Goal: Task Accomplishment & Management: Manage account settings

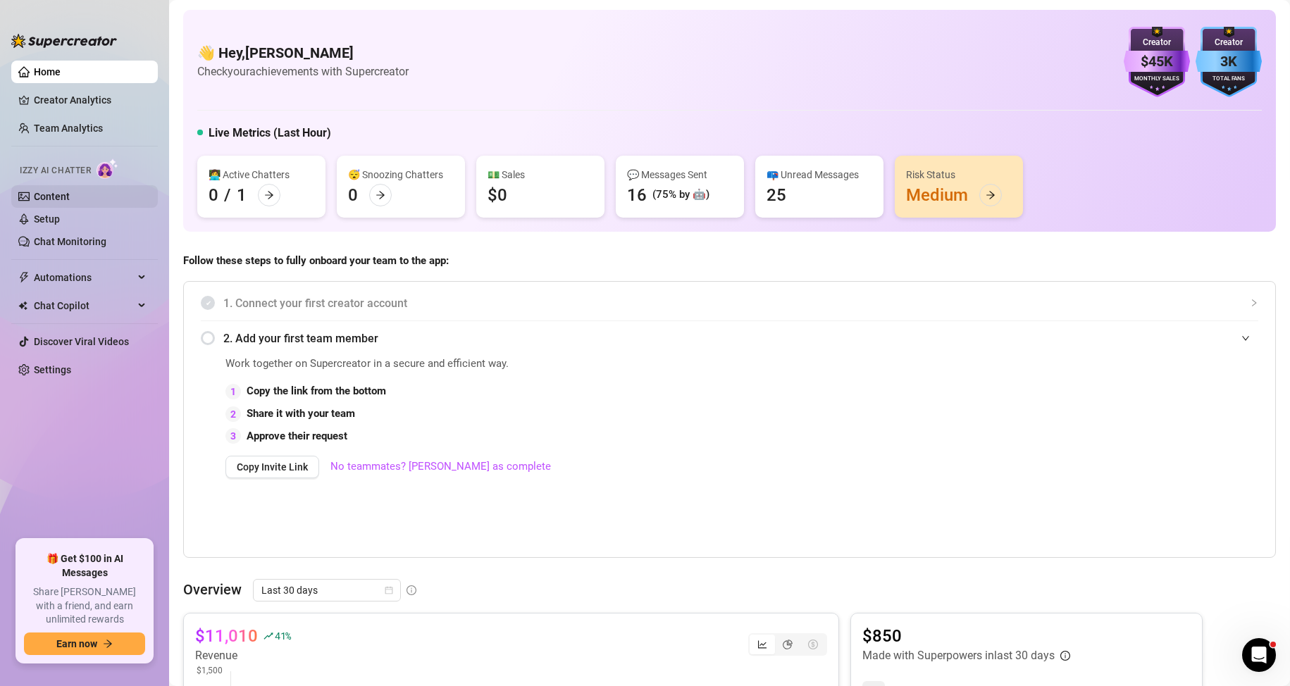
click at [70, 202] on link "Content" at bounding box center [52, 196] width 36 height 11
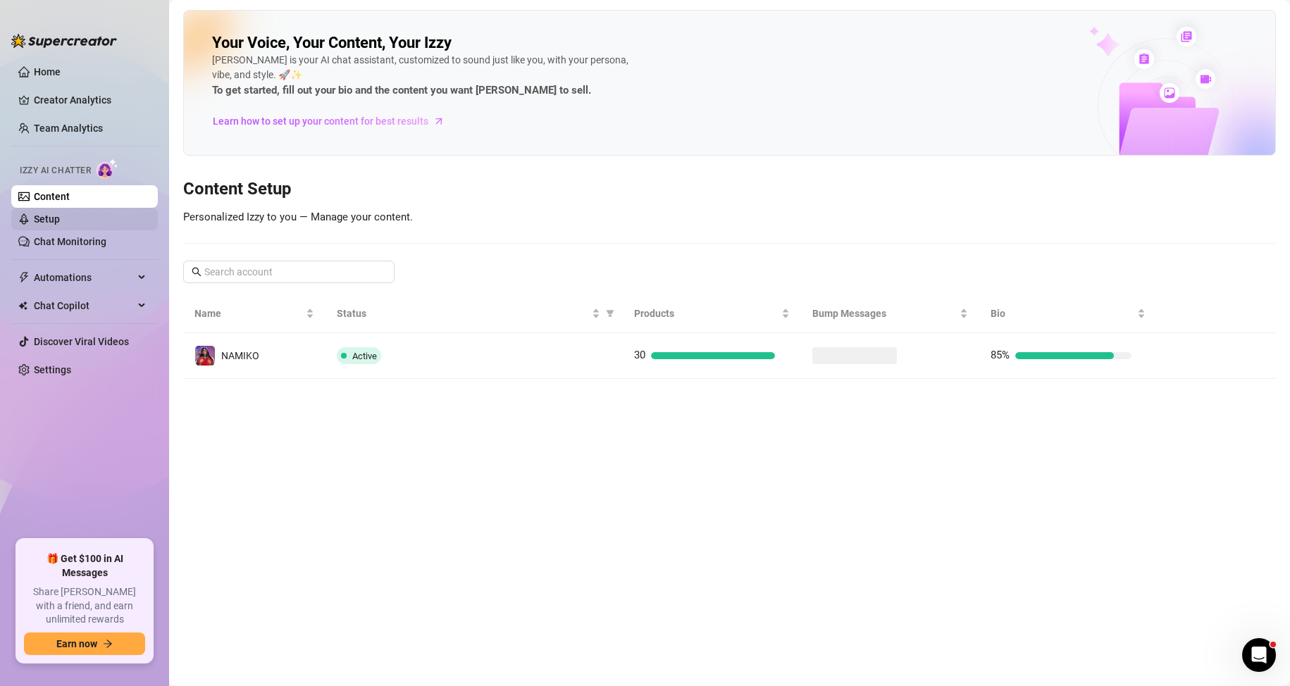
click at [60, 219] on link "Setup" at bounding box center [47, 218] width 26 height 11
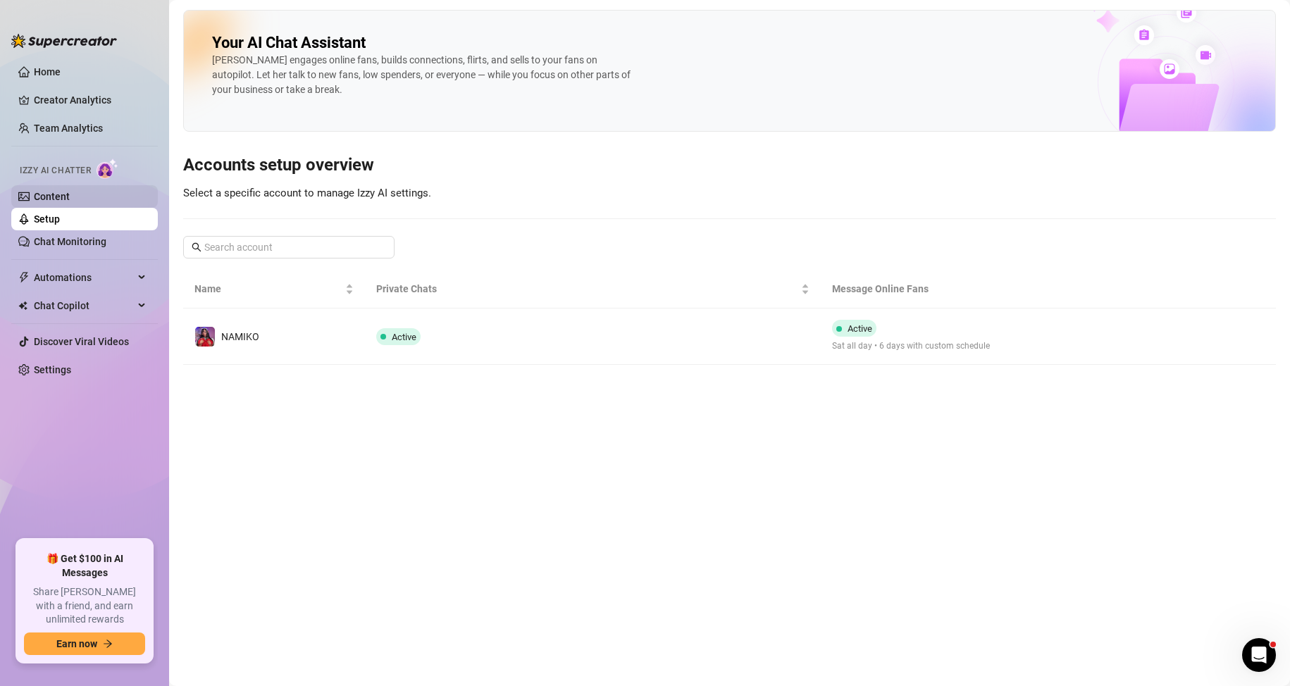
click at [70, 196] on link "Content" at bounding box center [52, 196] width 36 height 11
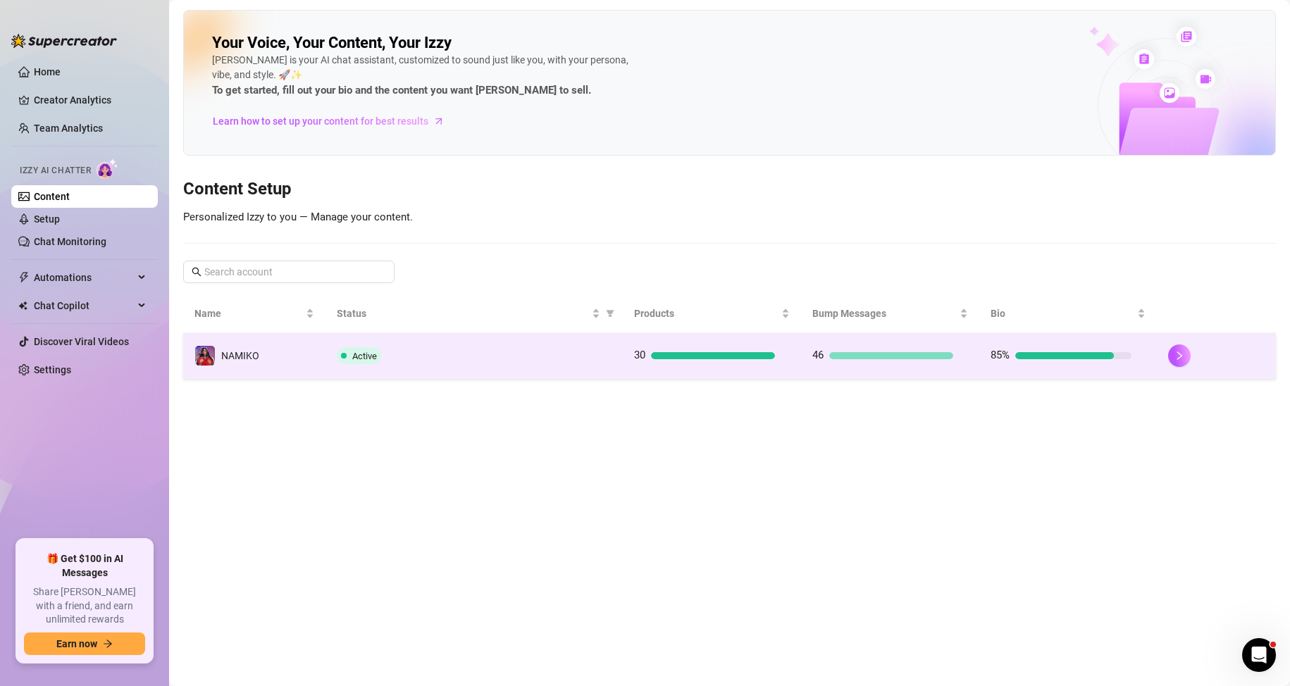
click at [602, 348] on div "Active" at bounding box center [474, 355] width 274 height 17
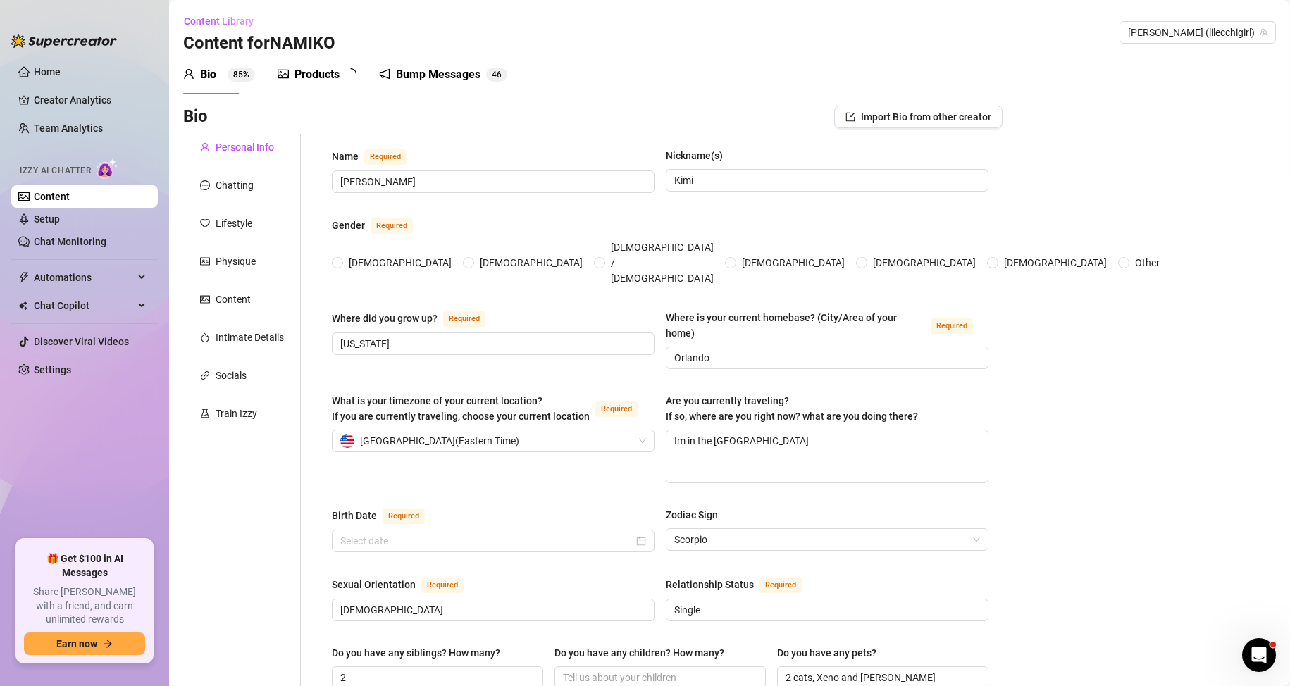
radio input "true"
type input "[DATE]"
click at [424, 68] on div "Bump Messages" at bounding box center [448, 74] width 85 height 17
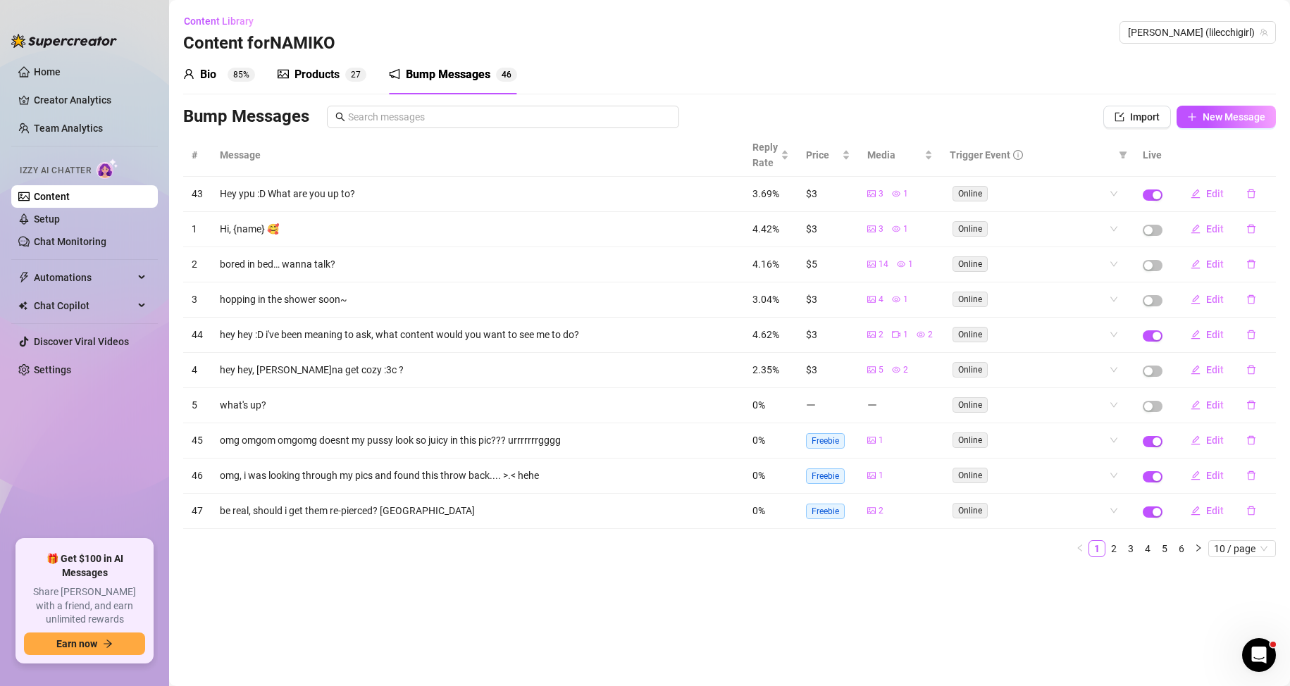
click at [317, 69] on div "Products" at bounding box center [316, 74] width 45 height 17
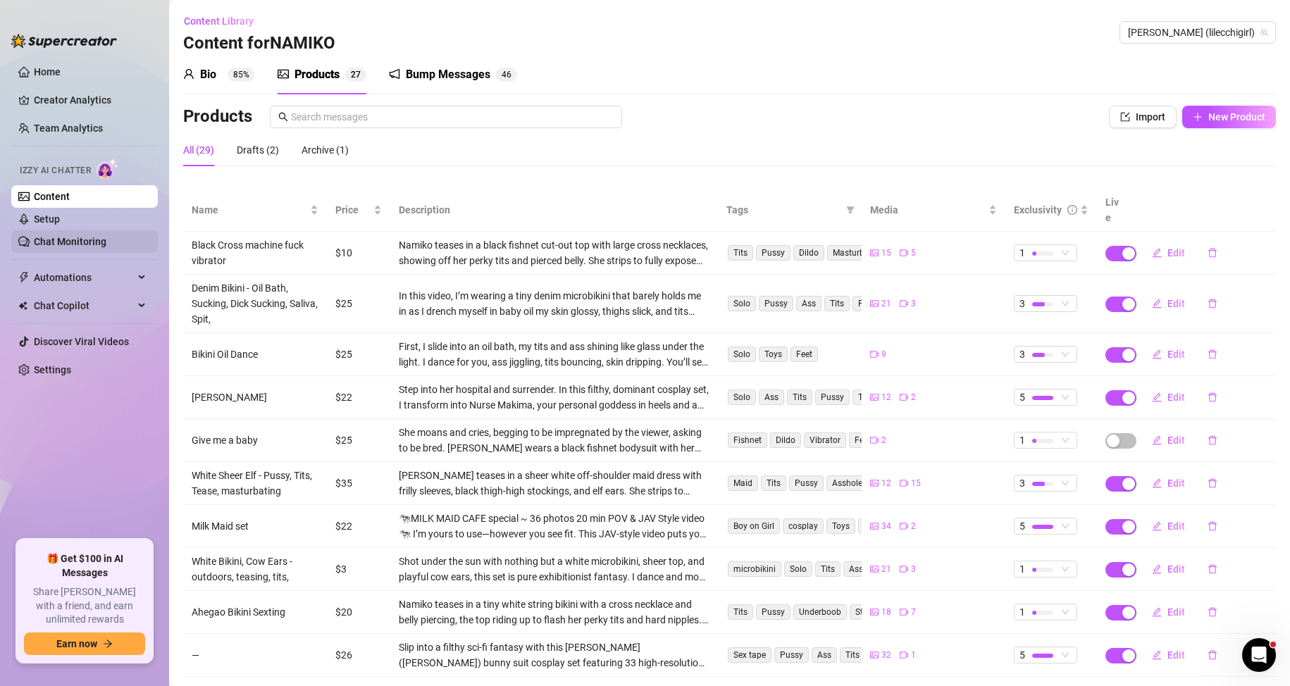
click at [106, 247] on link "Chat Monitoring" at bounding box center [70, 241] width 73 height 11
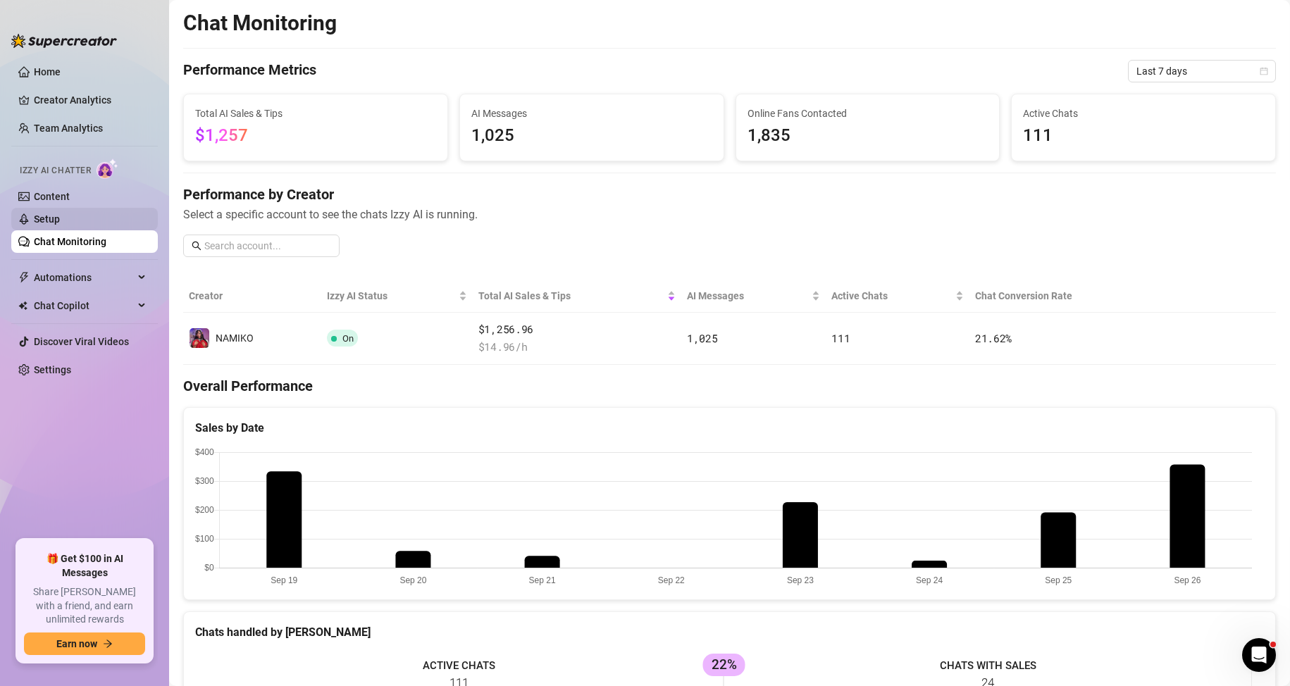
click at [60, 225] on link "Setup" at bounding box center [47, 218] width 26 height 11
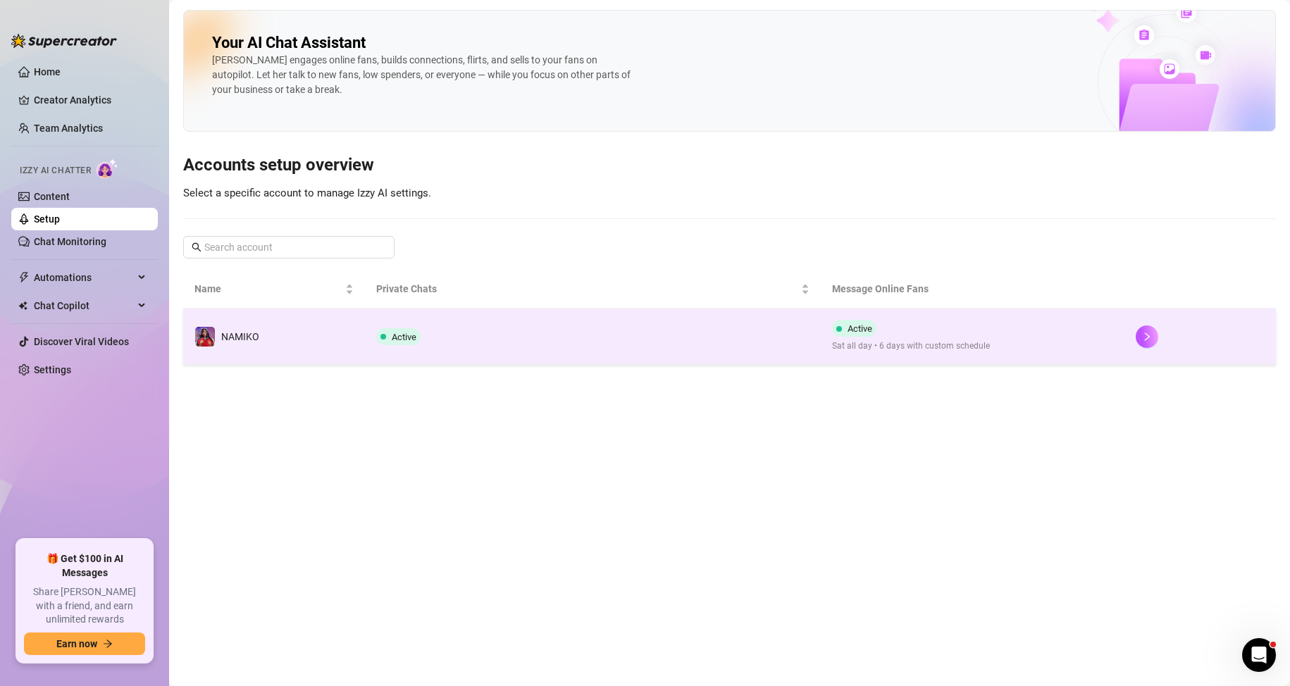
click at [789, 313] on td "Active" at bounding box center [592, 337] width 455 height 56
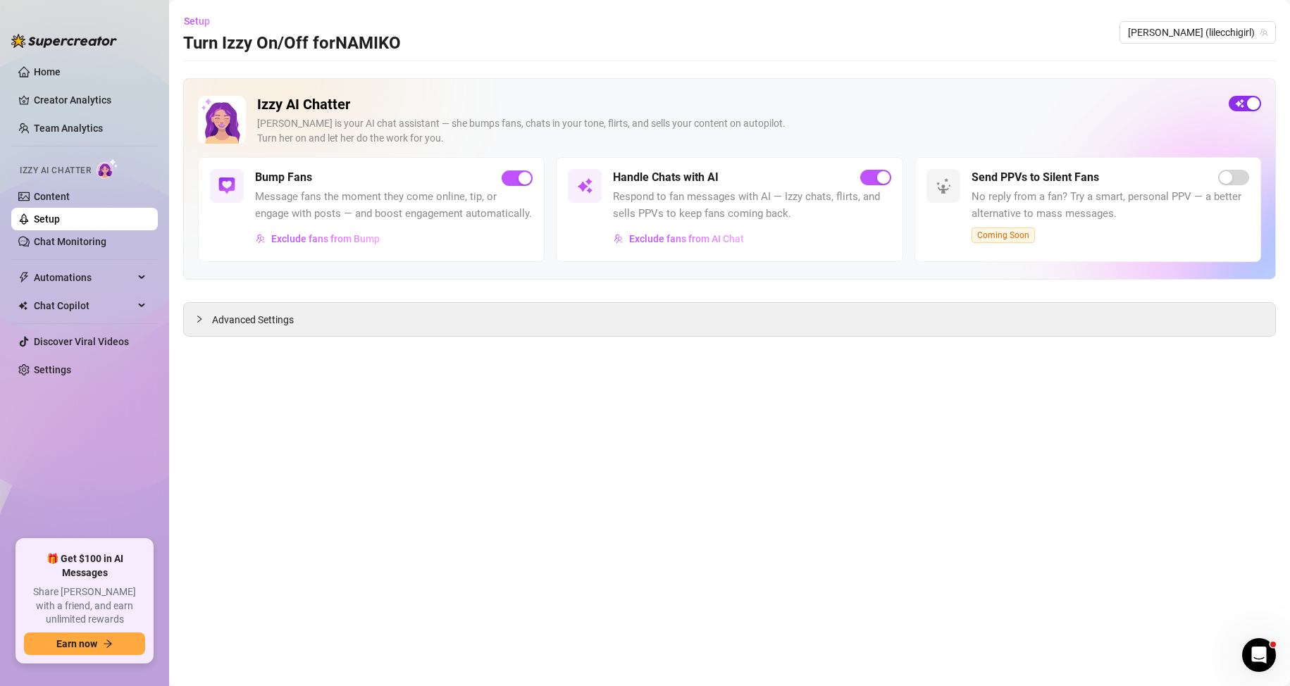
click at [1247, 99] on button "button" at bounding box center [1245, 103] width 32 height 15
